Goal: Task Accomplishment & Management: Complete application form

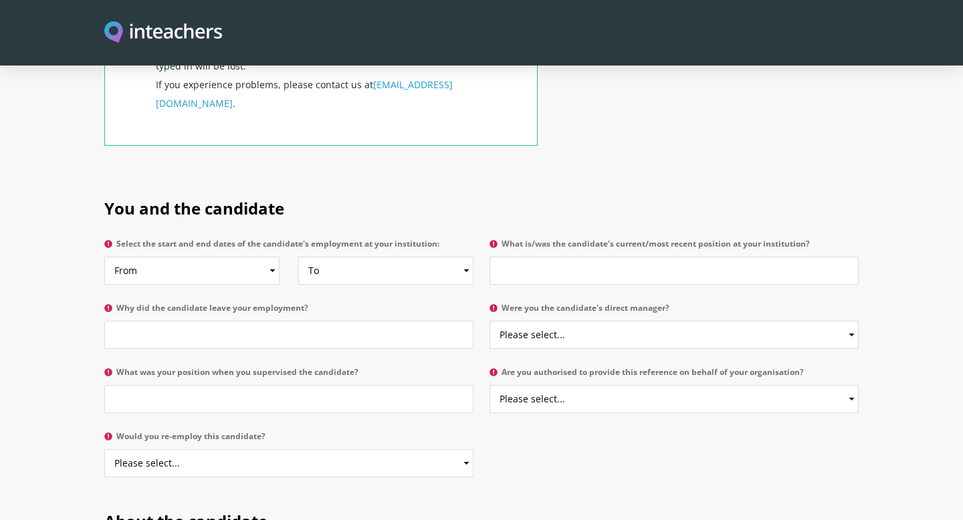
scroll to position [581, 0]
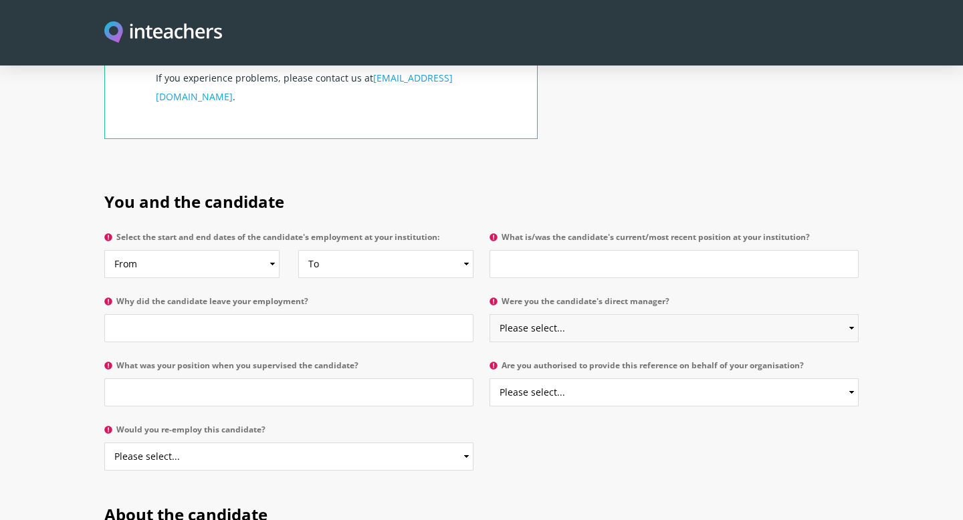
click at [663, 314] on select "Please select... Yes No" at bounding box center [674, 328] width 369 height 28
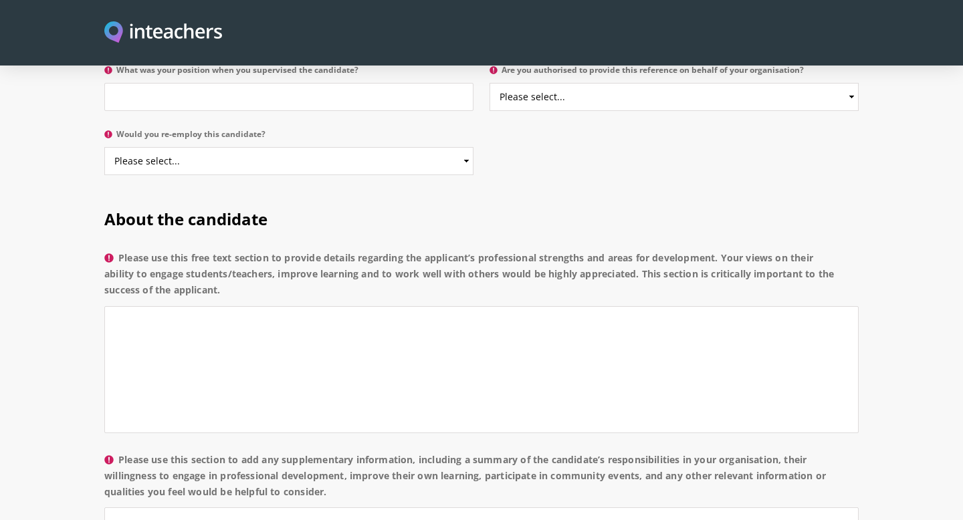
scroll to position [895, 0]
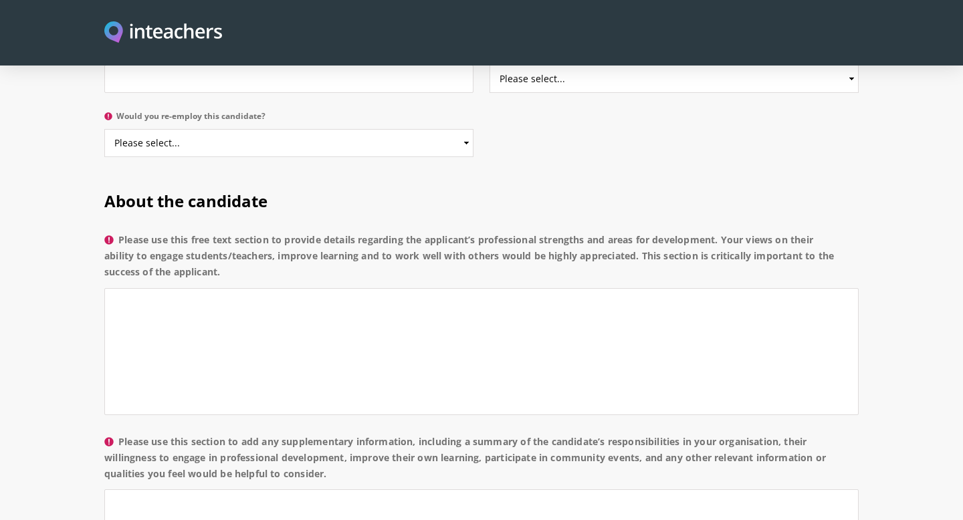
drag, startPoint x: 122, startPoint y: 200, endPoint x: 281, endPoint y: 241, distance: 163.8
click at [281, 241] on label "Please use this free text section to provide details regarding the applicant’s …" at bounding box center [481, 260] width 754 height 56
copy label "Please use this free text section to provide details regarding the applicant’s …"
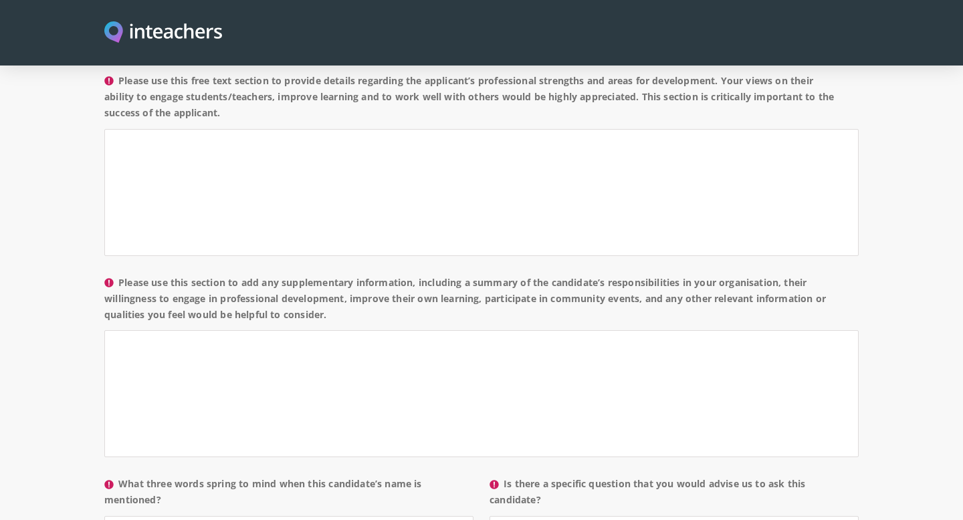
scroll to position [1061, 0]
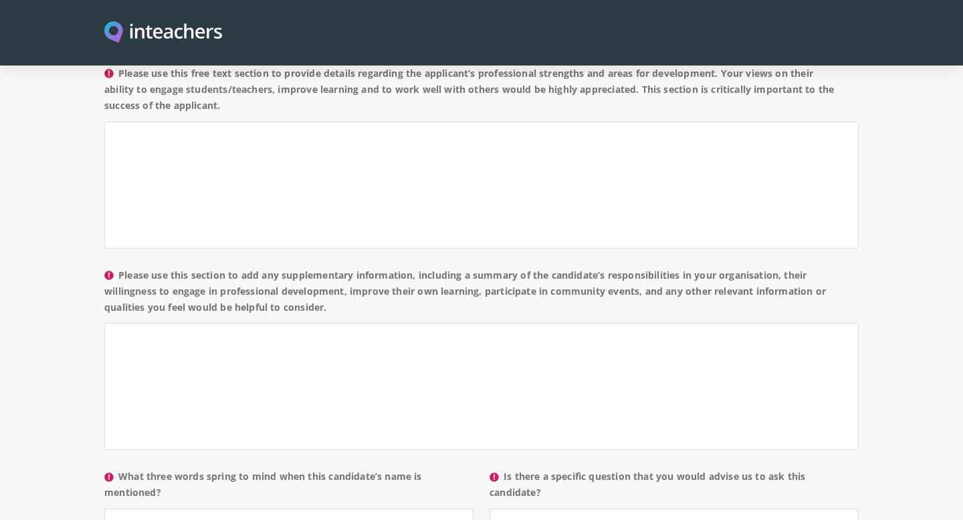
drag, startPoint x: 119, startPoint y: 233, endPoint x: 350, endPoint y: 278, distance: 234.9
click at [350, 278] on label "Please use this section to add any supplementary information, including a summa…" at bounding box center [481, 295] width 754 height 56
copy label "Please use this section to add any supplementary information, including a summa…"
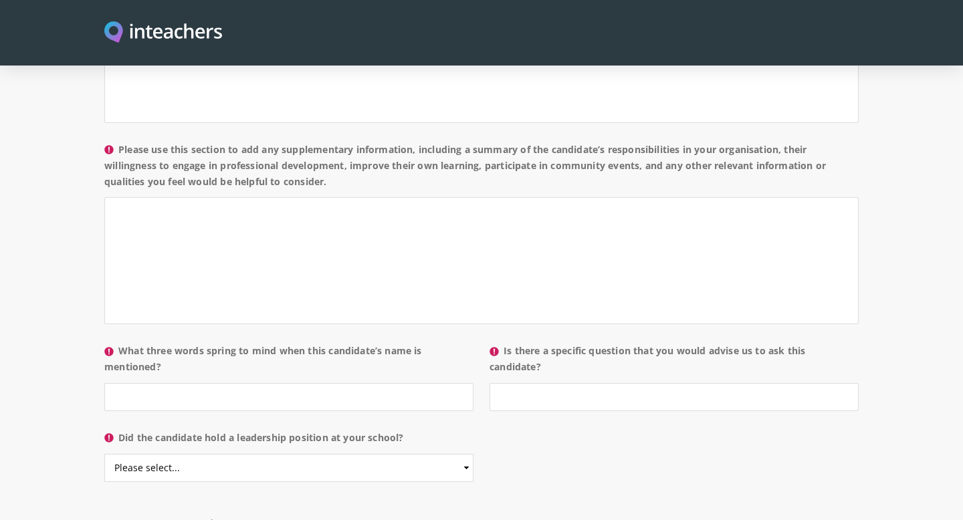
scroll to position [1243, 0]
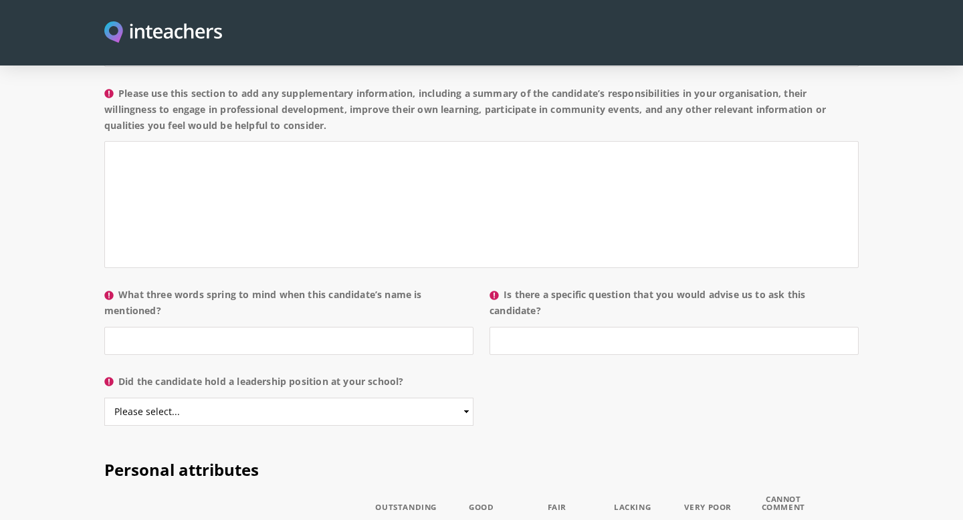
click at [299, 287] on label "What three words spring to mind when this candidate’s name is mentioned?" at bounding box center [288, 307] width 369 height 40
click at [299, 327] on input "What three words spring to mind when this candidate’s name is mentioned?" at bounding box center [288, 341] width 369 height 28
drag, startPoint x: 121, startPoint y: 255, endPoint x: 177, endPoint y: 274, distance: 58.8
click at [177, 287] on label "What three words spring to mind when this candidate’s name is mentioned?" at bounding box center [288, 307] width 369 height 40
copy label "What three words spring to mind when this candidate’s name is mentioned?"
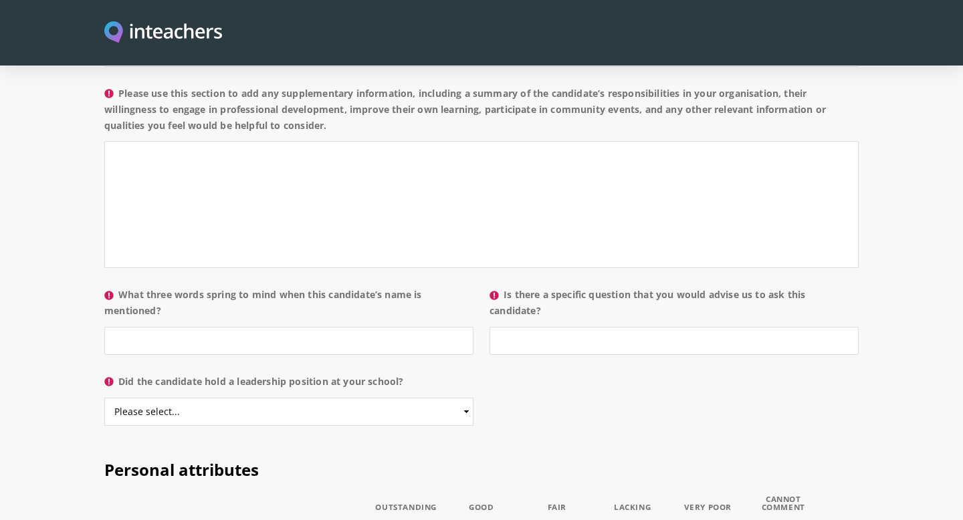
copy label "What three words spring to mind when this candidate’s name is mentioned?"
drag, startPoint x: 505, startPoint y: 255, endPoint x: 572, endPoint y: 273, distance: 69.9
click at [572, 287] on label "Is there a specific question that you would advise us to ask this candidate?" at bounding box center [674, 307] width 369 height 40
copy label "Is there a specific question that you would advise us to ask this candidate?"
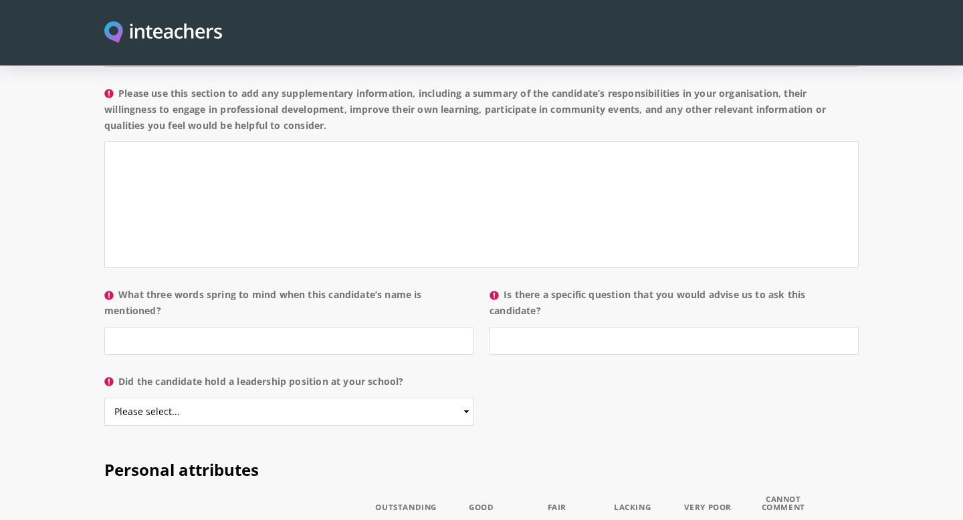
drag, startPoint x: 409, startPoint y: 344, endPoint x: 118, endPoint y: 337, distance: 291.6
click at [118, 374] on label "Did the candidate hold a leadership position at your school?" at bounding box center [288, 386] width 369 height 24
copy label "Did the candidate hold a leadership position at your school?"
click at [458, 398] on select "Please select... Yes No" at bounding box center [288, 412] width 369 height 28
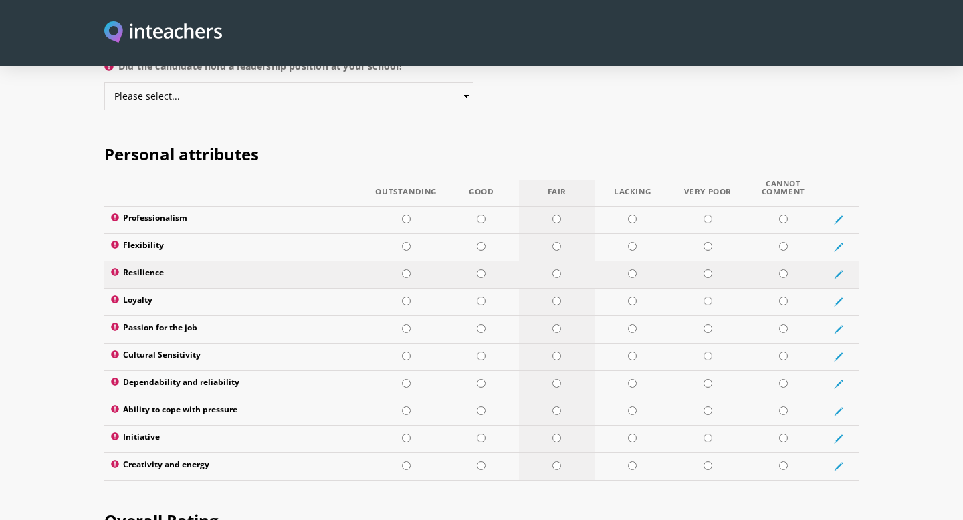
scroll to position [1585, 0]
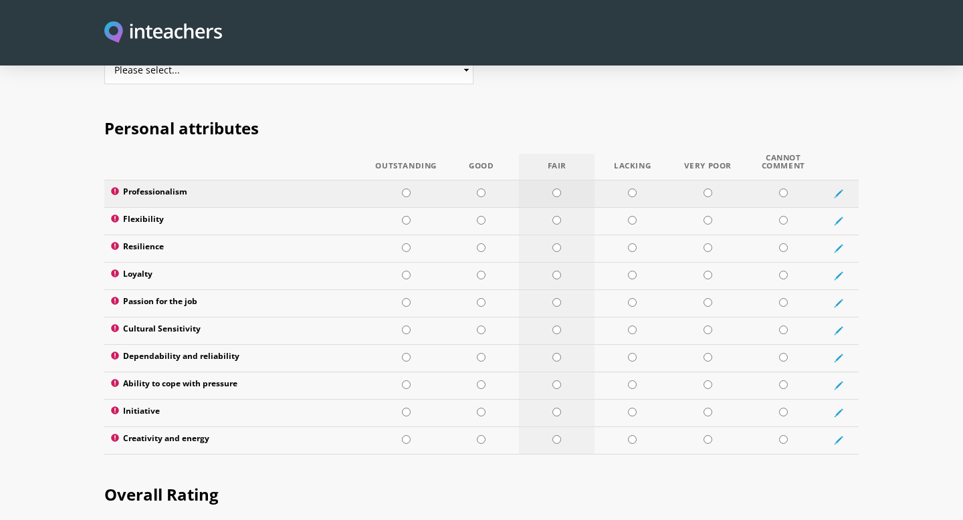
click at [559, 189] on input "radio" at bounding box center [556, 193] width 9 height 9
radio input "true"
click at [633, 216] on input "radio" at bounding box center [632, 220] width 9 height 9
radio input "true"
click at [477, 243] on input "radio" at bounding box center [481, 247] width 9 height 9
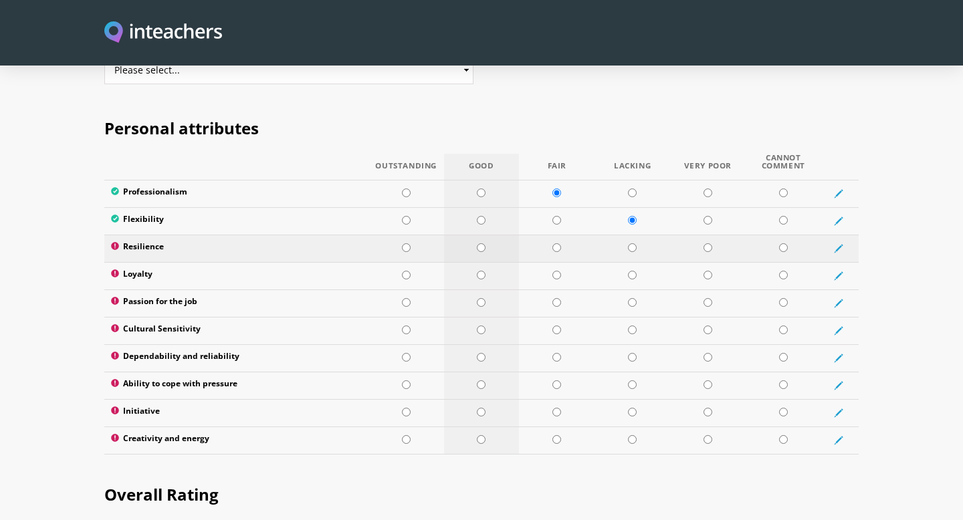
radio input "true"
click at [630, 271] on input "radio" at bounding box center [632, 275] width 9 height 9
radio input "true"
click at [480, 271] on input "radio" at bounding box center [481, 275] width 9 height 9
radio input "true"
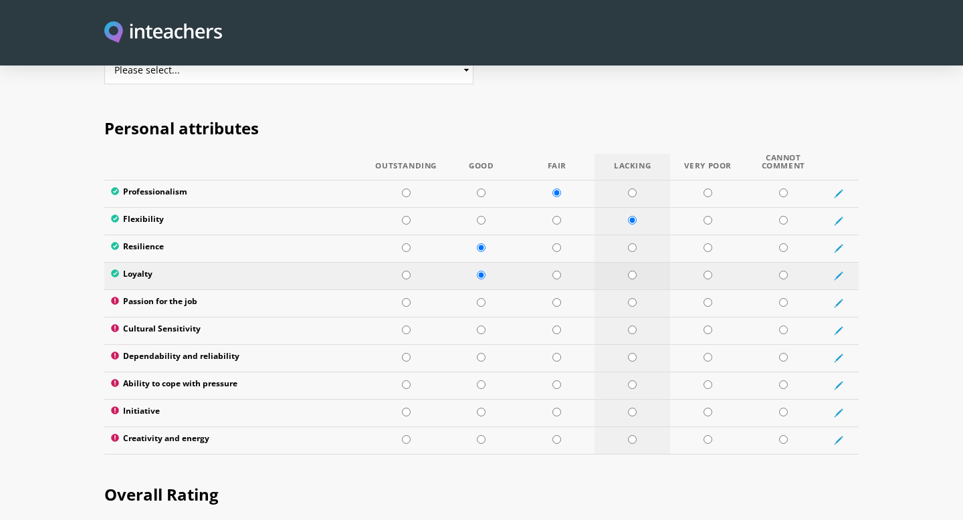
click at [630, 271] on input "radio" at bounding box center [632, 275] width 9 height 9
radio input "true"
click at [480, 298] on input "radio" at bounding box center [481, 302] width 9 height 9
radio input "true"
click at [556, 326] on input "radio" at bounding box center [556, 330] width 9 height 9
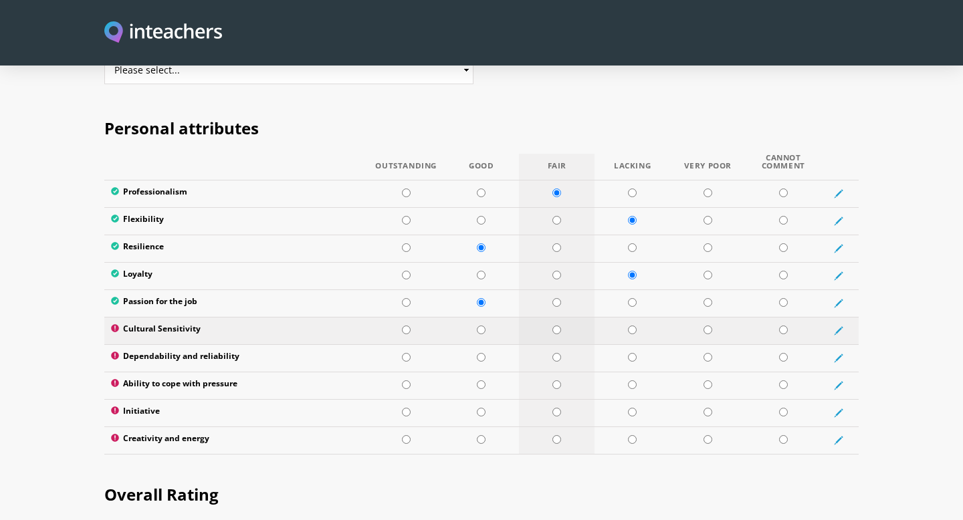
radio input "true"
click at [558, 353] on input "radio" at bounding box center [556, 357] width 9 height 9
radio input "true"
click at [558, 381] on input "radio" at bounding box center [556, 385] width 9 height 9
radio input "true"
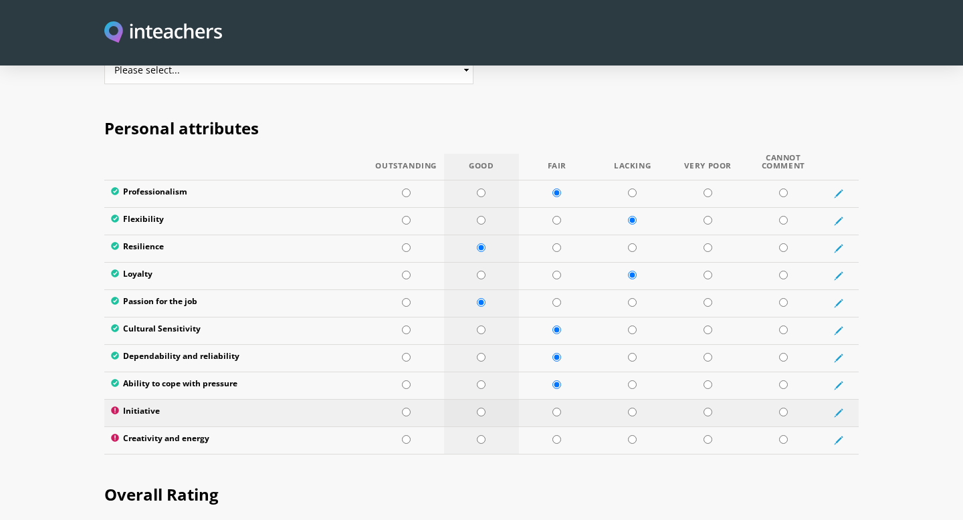
click at [474, 399] on td at bounding box center [482, 412] width 76 height 27
radio input "true"
click at [481, 435] on input "radio" at bounding box center [481, 439] width 9 height 9
radio input "true"
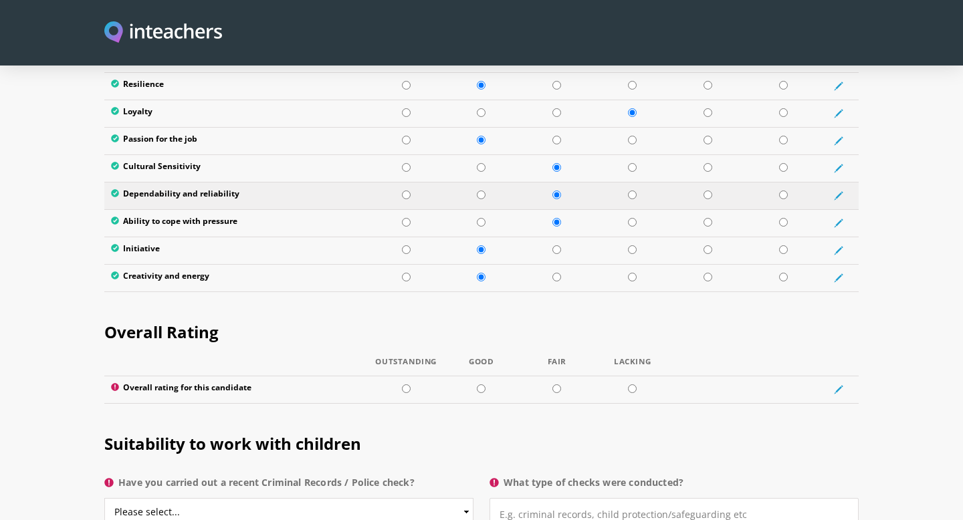
scroll to position [1782, 0]
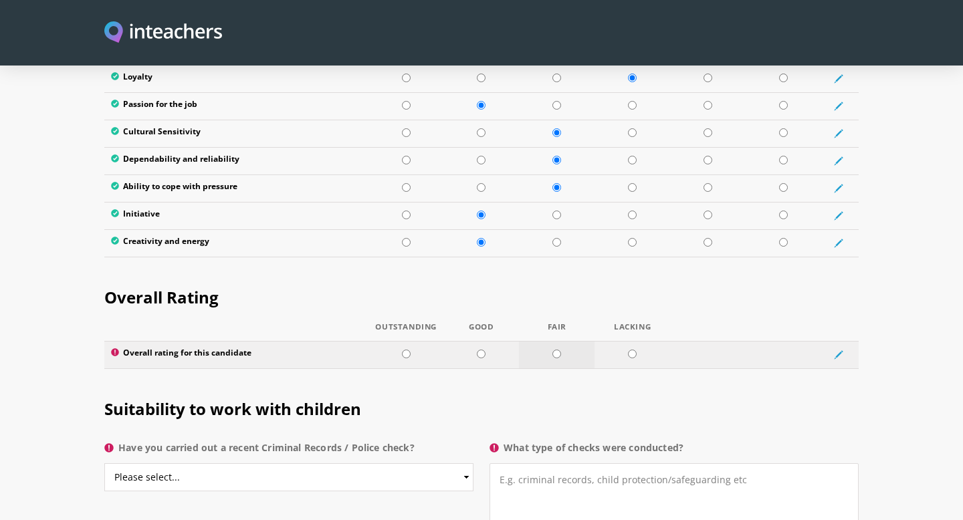
click at [556, 350] on input "radio" at bounding box center [556, 354] width 9 height 9
radio input "true"
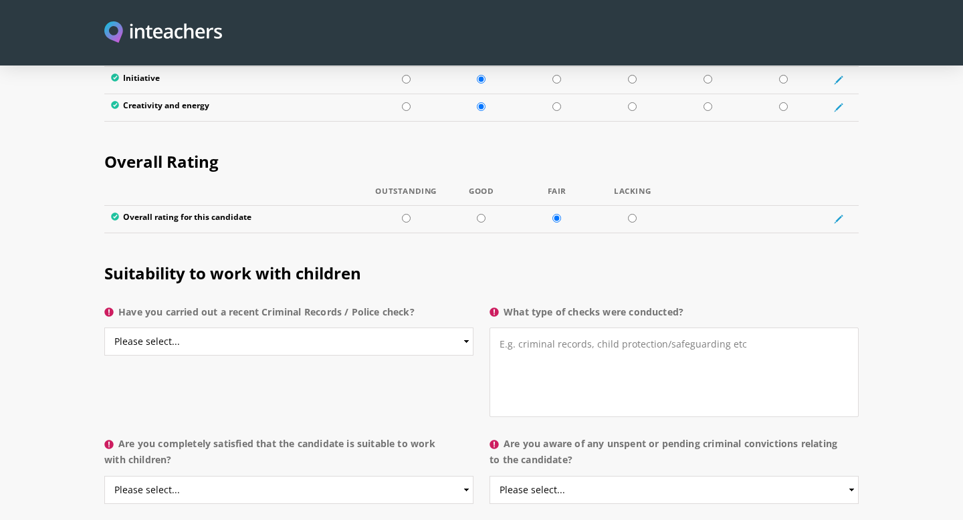
scroll to position [1928, 0]
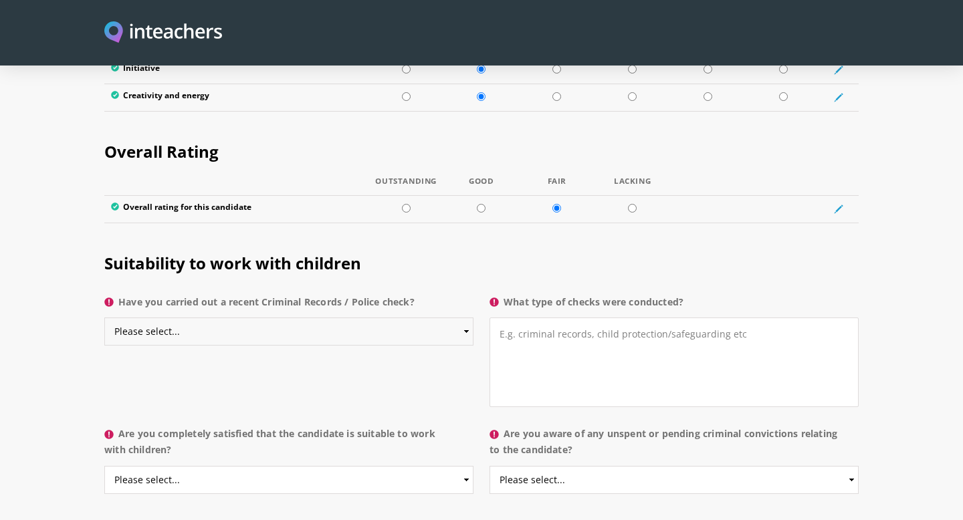
click at [439, 318] on select "Please select... Yes No Do not know" at bounding box center [288, 332] width 369 height 28
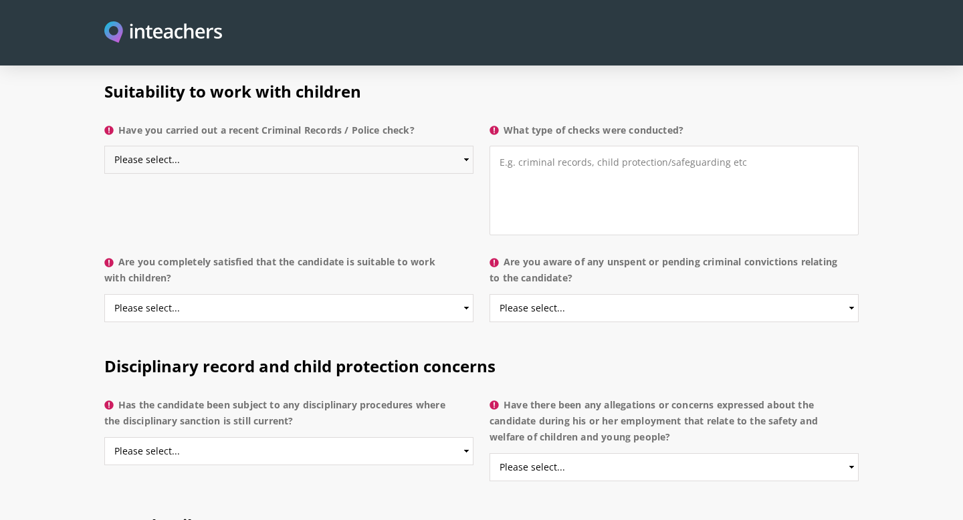
scroll to position [2099, 0]
click at [463, 147] on select "Please select... Yes No Do not know" at bounding box center [288, 161] width 369 height 28
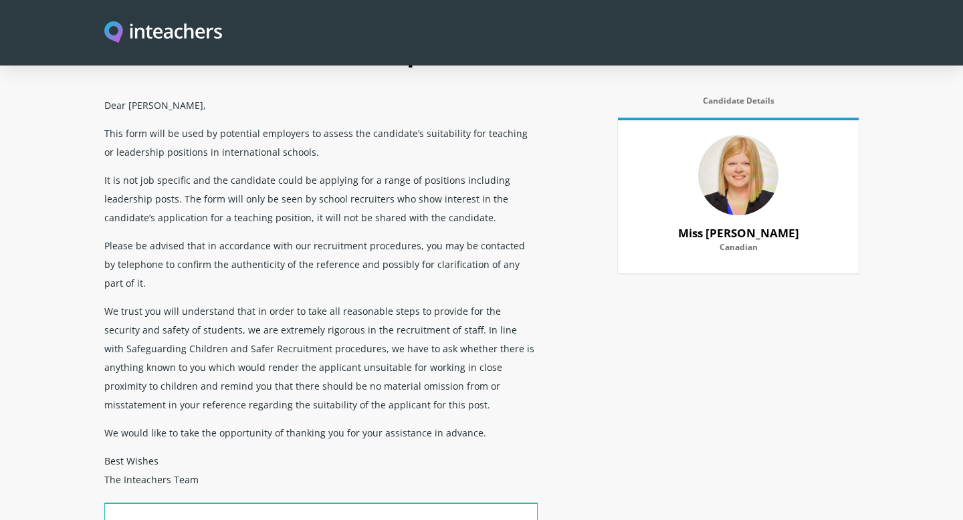
scroll to position [0, 0]
